Goal: Task Accomplishment & Management: Manage account settings

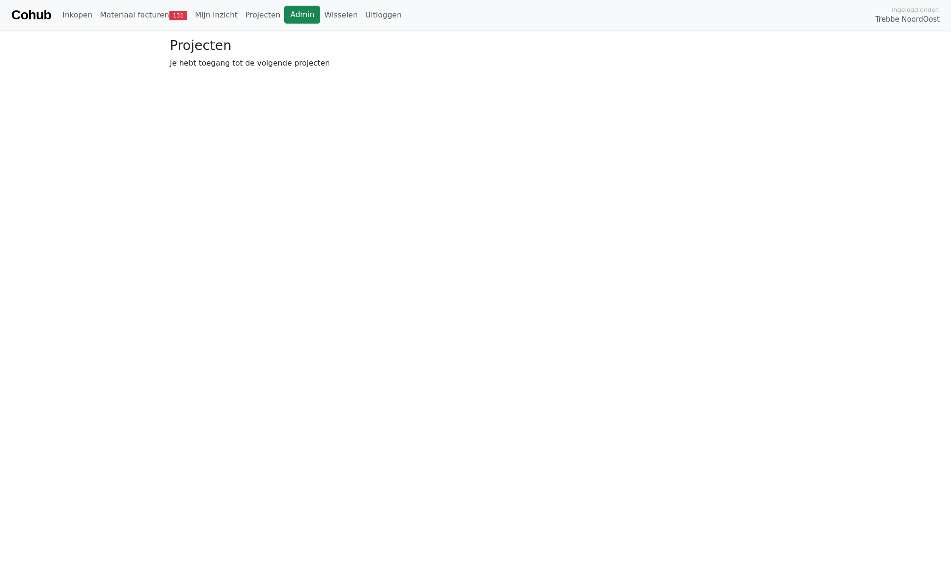
click at [291, 17] on link "Admin" at bounding box center [302, 15] width 36 height 18
click at [329, 17] on link "Wisselen" at bounding box center [340, 15] width 41 height 19
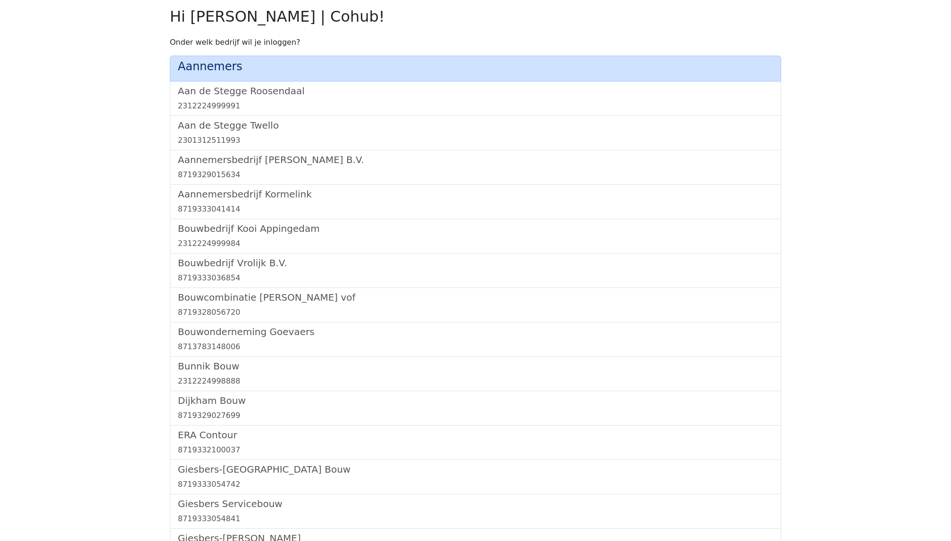
scroll to position [546, 0]
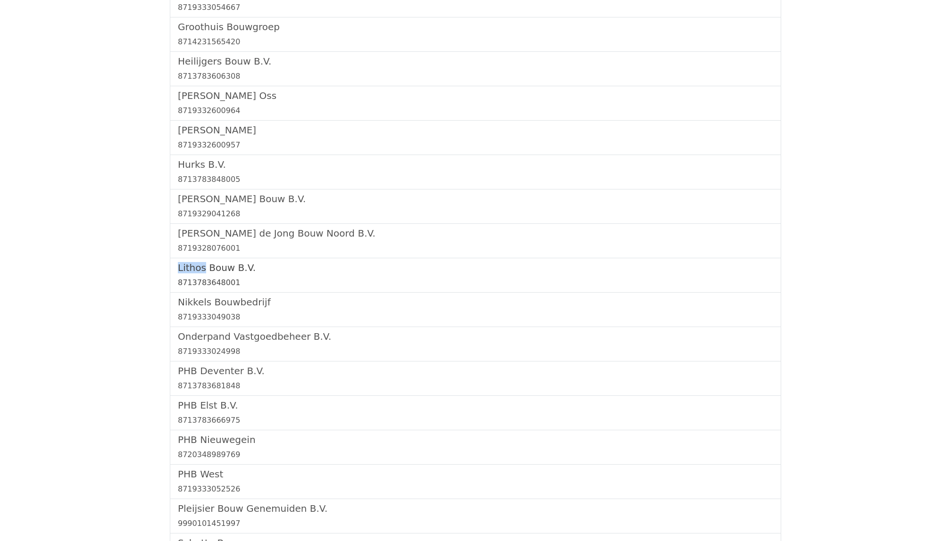
click at [210, 276] on link "Lithos Bouw B.V. 8713783648001" at bounding box center [475, 275] width 595 height 26
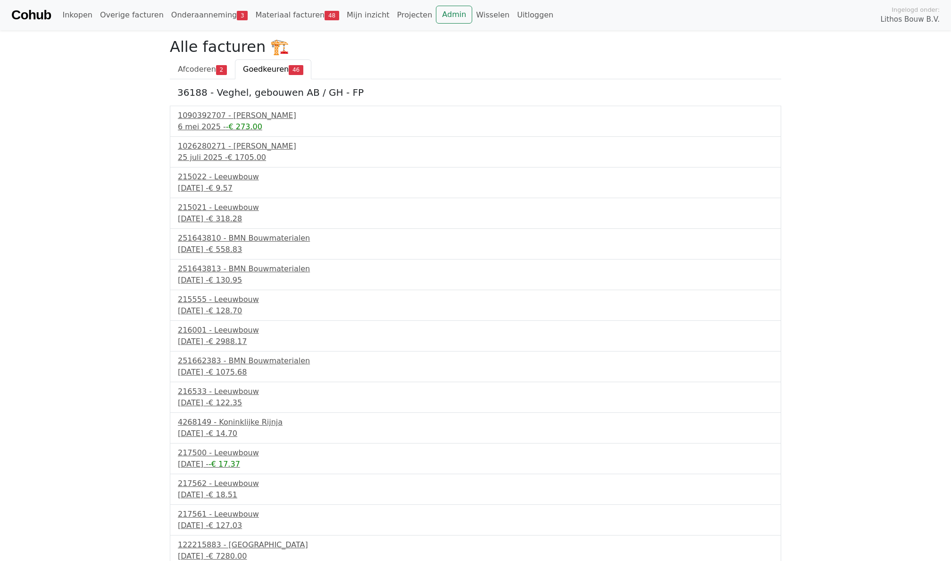
click at [174, 27] on div "Cohub Inkopen Overige facturen Onderaanneming 3 Materiaal facturen 48 Mijn inzi…" at bounding box center [475, 15] width 951 height 30
click at [190, 13] on link "Onderaanneming 3" at bounding box center [209, 15] width 84 height 19
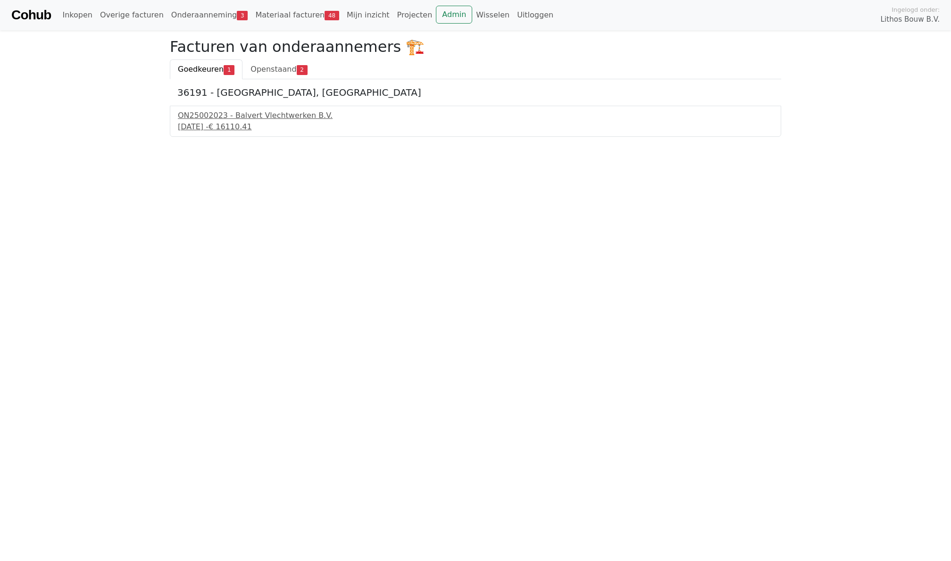
click at [200, 70] on span "Goedkeuren" at bounding box center [201, 69] width 46 height 9
click at [214, 129] on div "[DATE] - € 16110.41" at bounding box center [475, 126] width 595 height 11
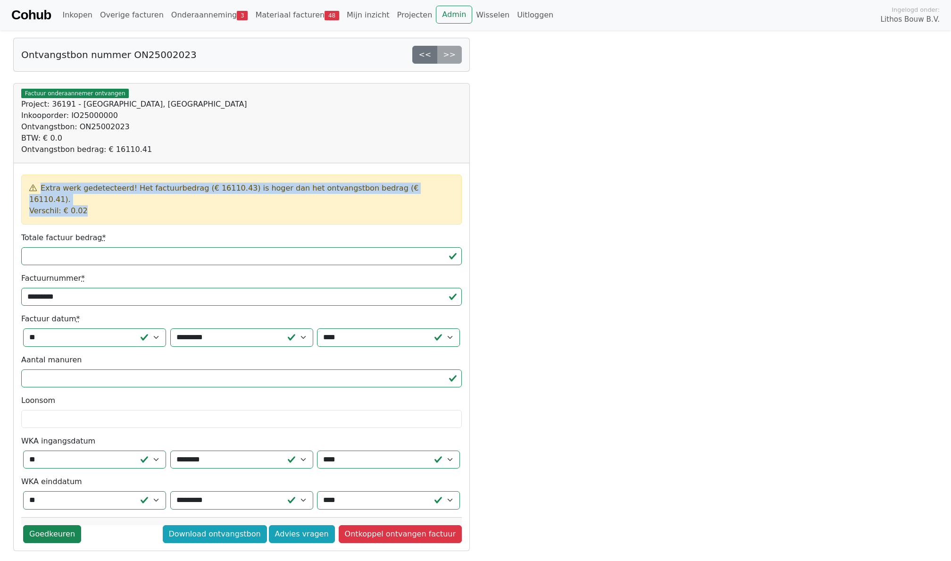
drag, startPoint x: 90, startPoint y: 202, endPoint x: 19, endPoint y: 192, distance: 71.4
click at [19, 192] on div "Extra werk gedetecteerd! Het factuurbedrag (€ 16110.43) is hoger dan het ontvan…" at bounding box center [242, 356] width 456 height 387
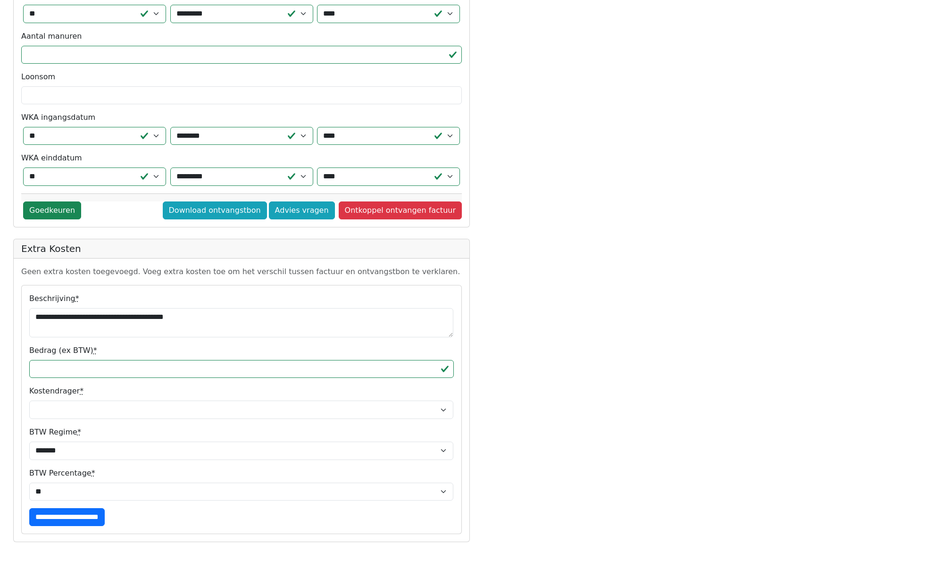
click at [19, 192] on div "Extra werk gedetecteerd! Het factuurbedrag (€ 16110.43) is hoger dan het ontvan…" at bounding box center [242, 33] width 456 height 387
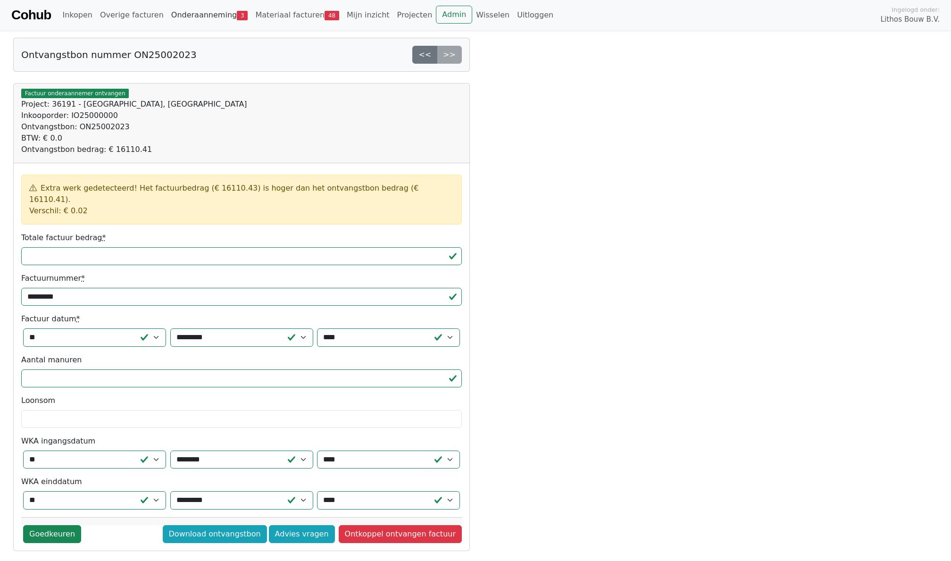
click at [207, 17] on link "Onderaanneming 3" at bounding box center [209, 15] width 84 height 19
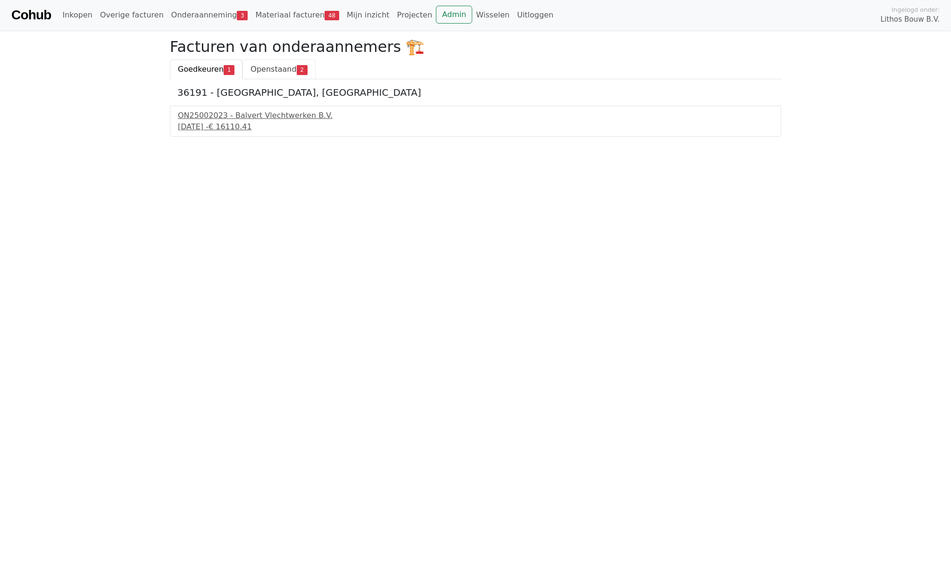
click at [280, 66] on span "Openstaand" at bounding box center [273, 69] width 46 height 9
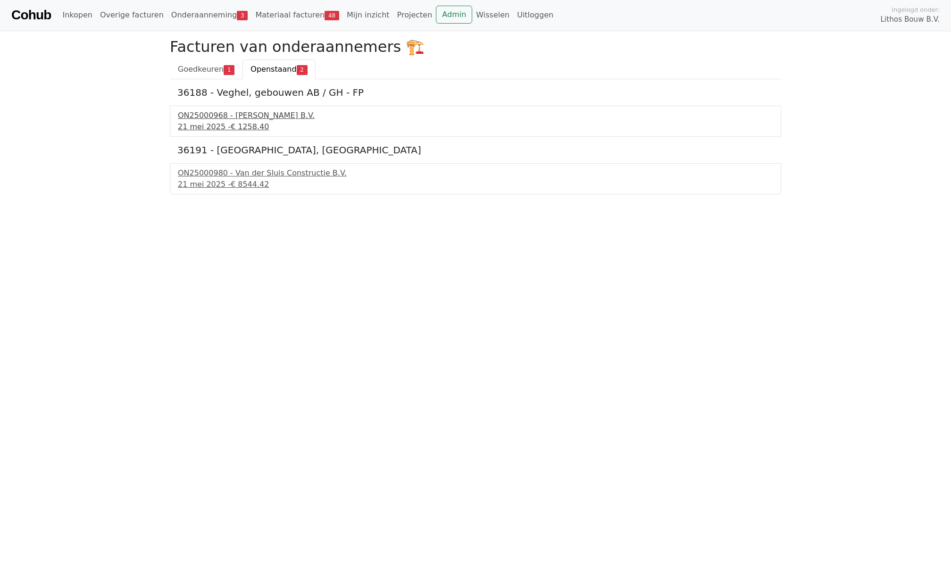
click at [243, 117] on div "ON25000968 - Aluvo Geveltechniek B.V." at bounding box center [475, 115] width 595 height 11
click at [205, 72] on span "Goedkeuren" at bounding box center [201, 69] width 46 height 9
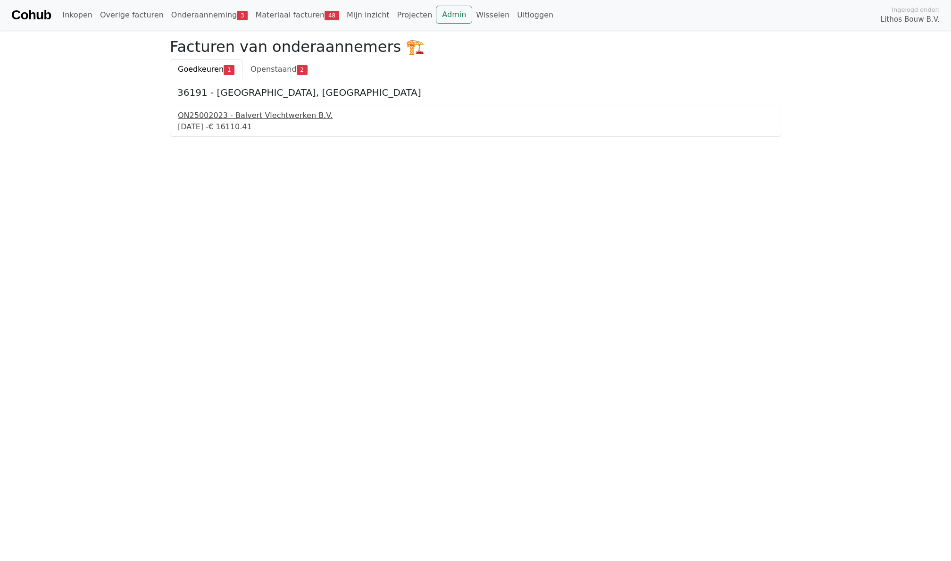
click at [219, 112] on div "ON25002023 - Balvert Vlechtwerken B.V." at bounding box center [475, 115] width 595 height 11
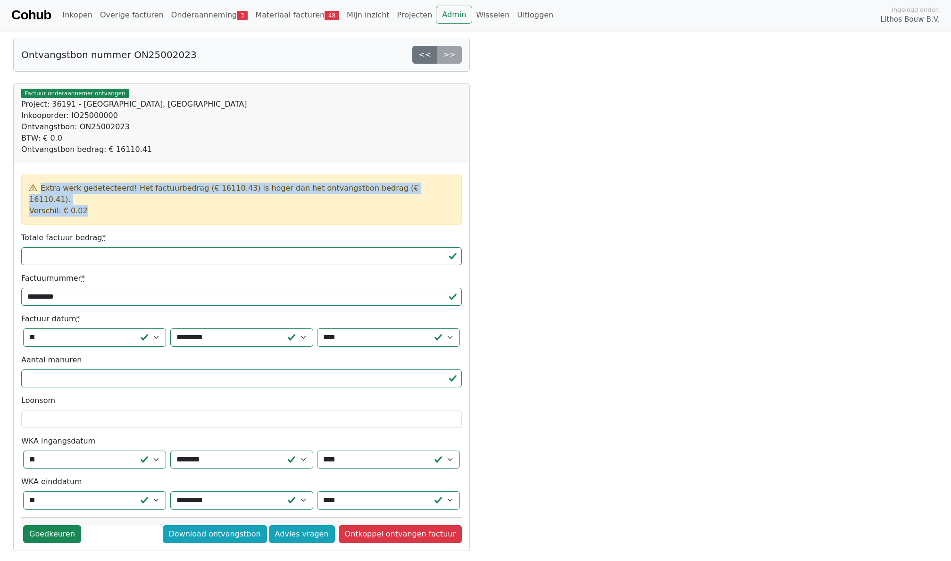
drag, startPoint x: 32, startPoint y: 184, endPoint x: 125, endPoint y: 204, distance: 95.0
click at [125, 204] on div "Extra werk gedetecteerd! Het factuurbedrag (€ 16110.43) is hoger dan het ontvan…" at bounding box center [241, 199] width 440 height 50
drag, startPoint x: 123, startPoint y: 204, endPoint x: 0, endPoint y: 180, distance: 125.4
click at [0, 180] on body "Cohub Inkopen Overige facturen Onderaanneming 3 Materiaal facturen 48 Mijn inzi…" at bounding box center [475, 438] width 951 height 877
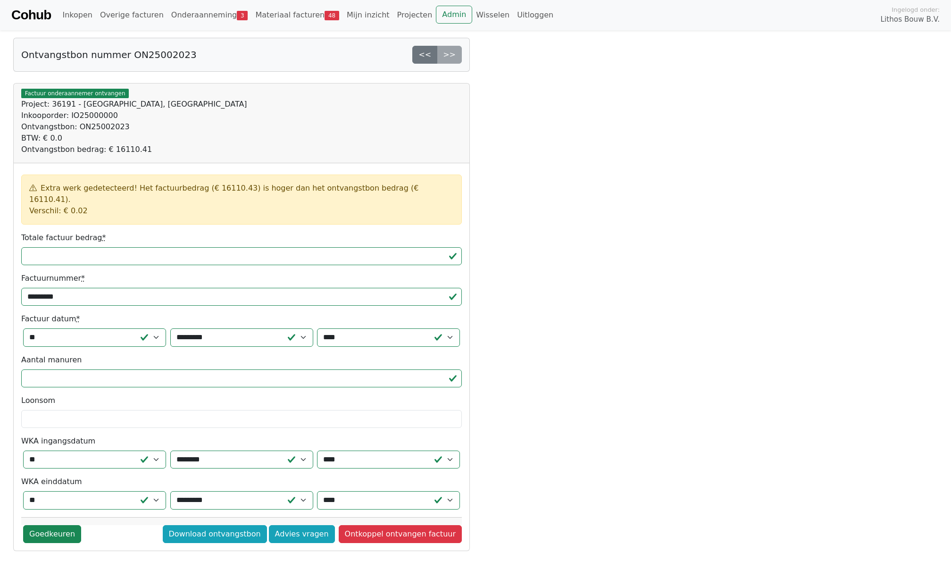
click at [97, 181] on div "Extra werk gedetecteerd! Het factuurbedrag (€ 16110.43) is hoger dan het ontvan…" at bounding box center [241, 199] width 440 height 50
click at [12, 270] on div "Ontvangstbon nummer ON25002023 << >> Bijgewerkt Opslaan mislukt Factuur onderaa…" at bounding box center [242, 457] width 468 height 839
click at [79, 253] on input "********" at bounding box center [241, 256] width 440 height 18
click at [102, 201] on div "Extra werk gedetecteerd! Het factuurbedrag (€ 16110.43) is hoger dan het ontvan…" at bounding box center [241, 199] width 440 height 50
click at [8, 246] on div "Ontvangstbon nummer ON25002023 << >> Bijgewerkt Opslaan mislukt Factuur onderaa…" at bounding box center [242, 457] width 468 height 839
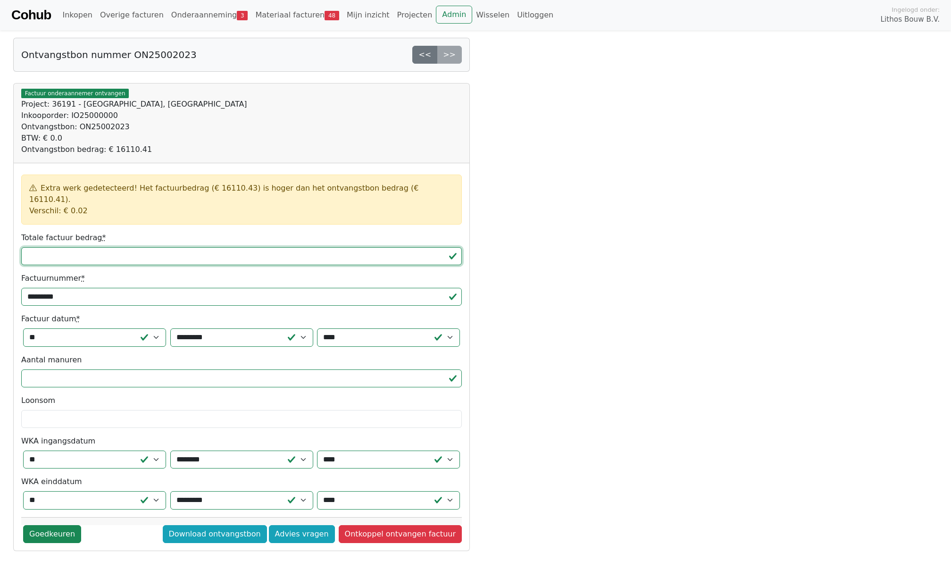
click at [84, 247] on input "********" at bounding box center [241, 256] width 440 height 18
click at [168, 136] on div "BTW: € 0.0" at bounding box center [241, 138] width 440 height 11
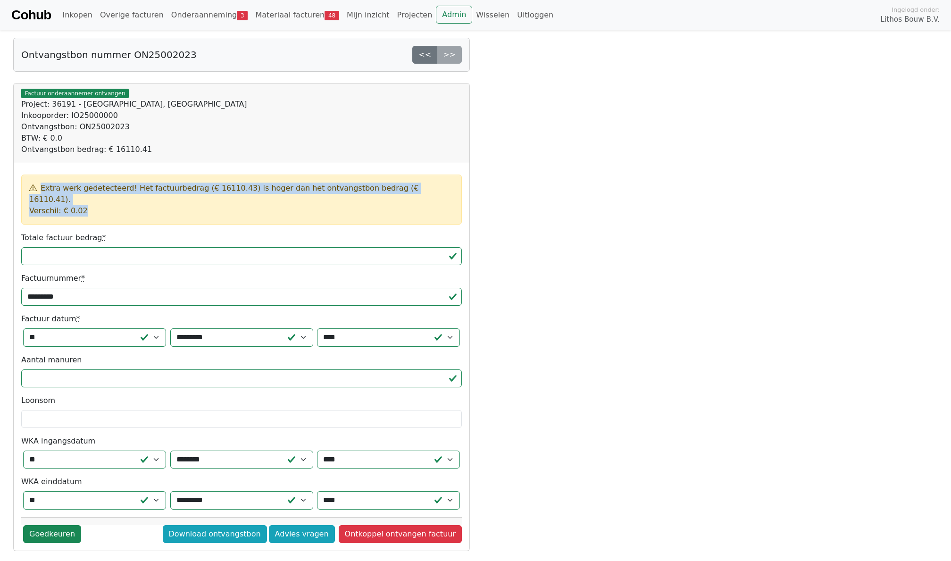
drag, startPoint x: 104, startPoint y: 200, endPoint x: 0, endPoint y: 182, distance: 105.7
click at [0, 182] on body "Cohub Inkopen Overige facturen Onderaanneming 3 Materiaal facturen 48 Mijn inzi…" at bounding box center [475, 438] width 951 height 877
click at [122, 206] on div "Extra werk gedetecteerd! Het factuurbedrag (€ 16110.43) is hoger dan het ontvan…" at bounding box center [241, 199] width 440 height 50
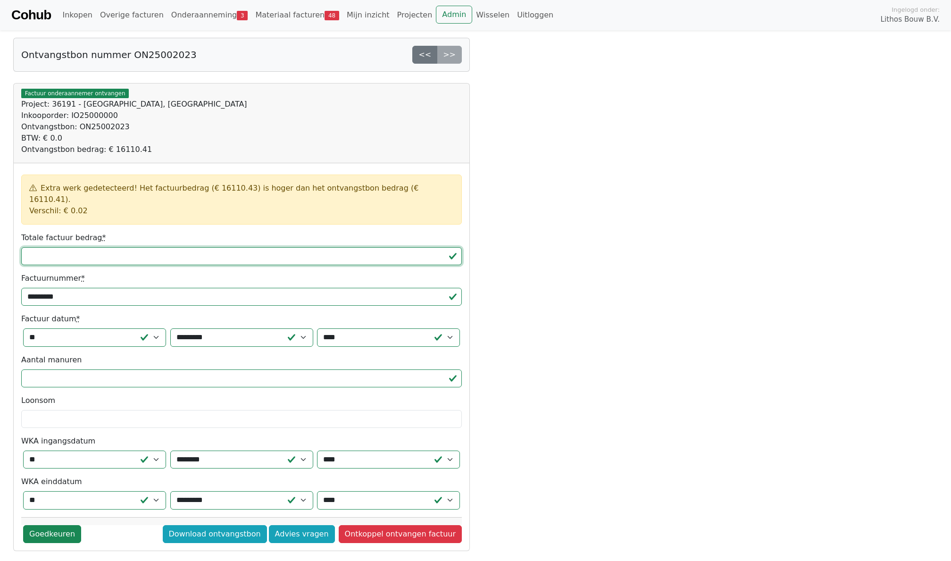
click at [89, 247] on input "********" at bounding box center [241, 256] width 440 height 18
type input "********"
click at [260, 119] on div "Inkooporder: IO25000000" at bounding box center [241, 115] width 440 height 11
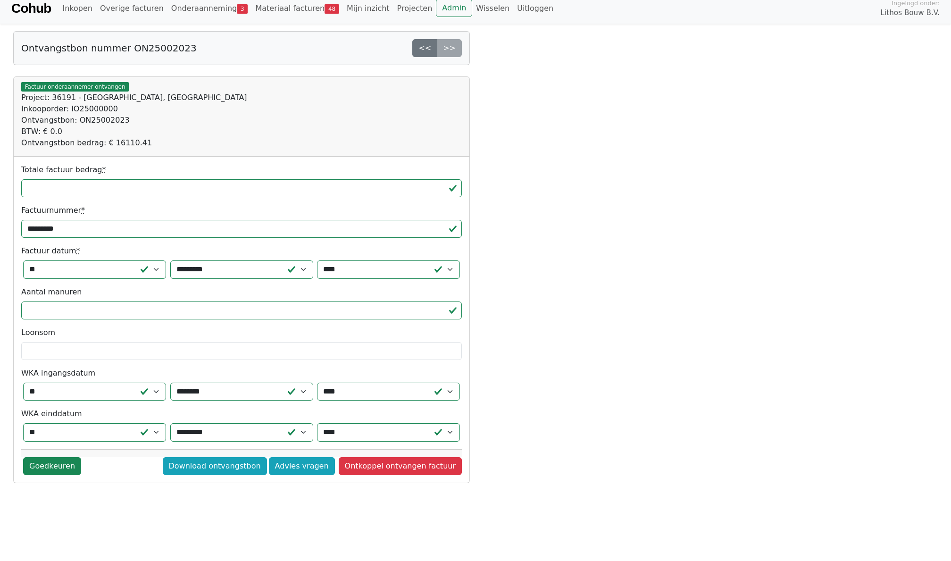
scroll to position [6, 0]
click at [74, 188] on input "********" at bounding box center [241, 189] width 440 height 18
click at [12, 171] on div "Ontvangstbon nummer ON25002023 << >> Bijgewerkt Opslaan mislukt Factuur onderaa…" at bounding box center [242, 293] width 468 height 522
click at [195, 12] on link "Onderaanneming 3" at bounding box center [209, 9] width 84 height 19
